Goal: Task Accomplishment & Management: Complete application form

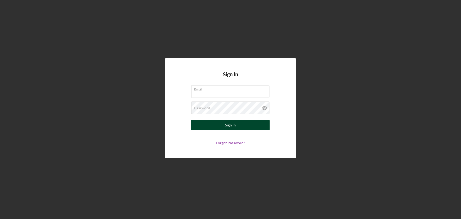
type input "[PERSON_NAME][EMAIL_ADDRESS][DOMAIN_NAME]"
click at [227, 128] on div "Sign In" at bounding box center [230, 125] width 11 height 10
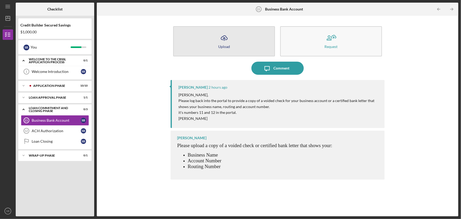
click at [228, 42] on icon "Icon/Upload" at bounding box center [224, 37] width 13 height 13
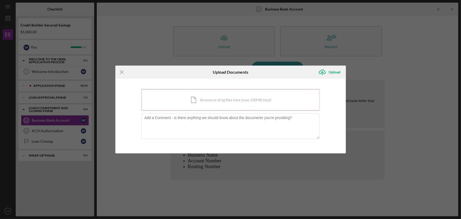
click at [213, 100] on div "Icon/Document Browse or drag files here (max 100MB total) Tap to choose files o…" at bounding box center [231, 99] width 178 height 21
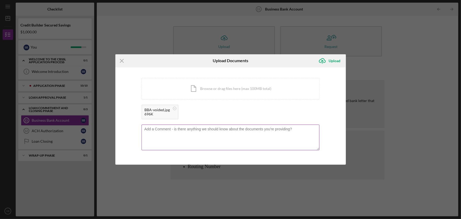
click at [210, 137] on textarea at bounding box center [231, 137] width 178 height 26
click at [232, 130] on textarea at bounding box center [231, 137] width 178 height 26
type textarea "Thank you!"
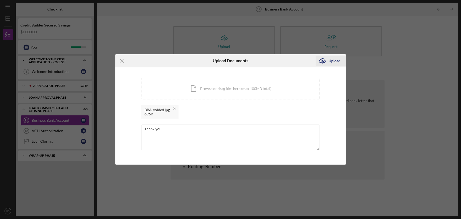
click at [332, 61] on div "Upload" at bounding box center [335, 61] width 12 height 10
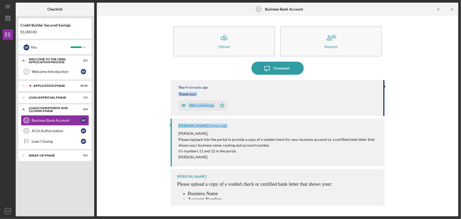
drag, startPoint x: 384, startPoint y: 86, endPoint x: 385, endPoint y: 104, distance: 17.8
click at [387, 115] on div "Icon/Upload Upload Request Icon/Message Comment You 4 minutes ago Thank you! BB…" at bounding box center [278, 115] width 357 height 195
drag, startPoint x: 383, startPoint y: 102, endPoint x: 385, endPoint y: 108, distance: 6.5
click at [385, 112] on div "Icon/Upload Upload Request Icon/Message Comment You 4 minutes ago Thank you! BB…" at bounding box center [278, 115] width 357 height 195
drag, startPoint x: 383, startPoint y: 108, endPoint x: 383, endPoint y: 123, distance: 14.7
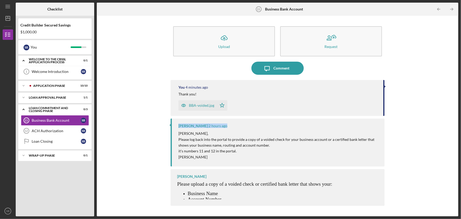
click at [383, 123] on div "You 4 minutes ago Thank you! BBA-voided.jpg Icon/Star [PERSON_NAME] 2 hours ago…" at bounding box center [278, 144] width 214 height 128
click at [383, 85] on div "You 4 minutes ago Thank you! BBA-voided.jpg Icon/Star" at bounding box center [278, 98] width 214 height 36
click at [384, 86] on div "You 4 minutes ago Thank you! BBA-voided.jpg Icon/Star" at bounding box center [278, 98] width 214 height 36
click at [367, 185] on div "[PERSON_NAME] Please upload a copy of a voided check or certified bank letter t…" at bounding box center [278, 187] width 214 height 37
click at [286, 158] on p "[PERSON_NAME]" at bounding box center [279, 157] width 201 height 6
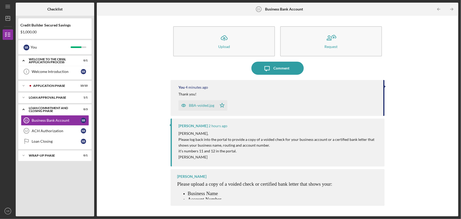
click at [213, 144] on p "Please log back into the portal to provide a copy of a voided check for your bu…" at bounding box center [279, 142] width 201 height 12
